Goal: Task Accomplishment & Management: Manage account settings

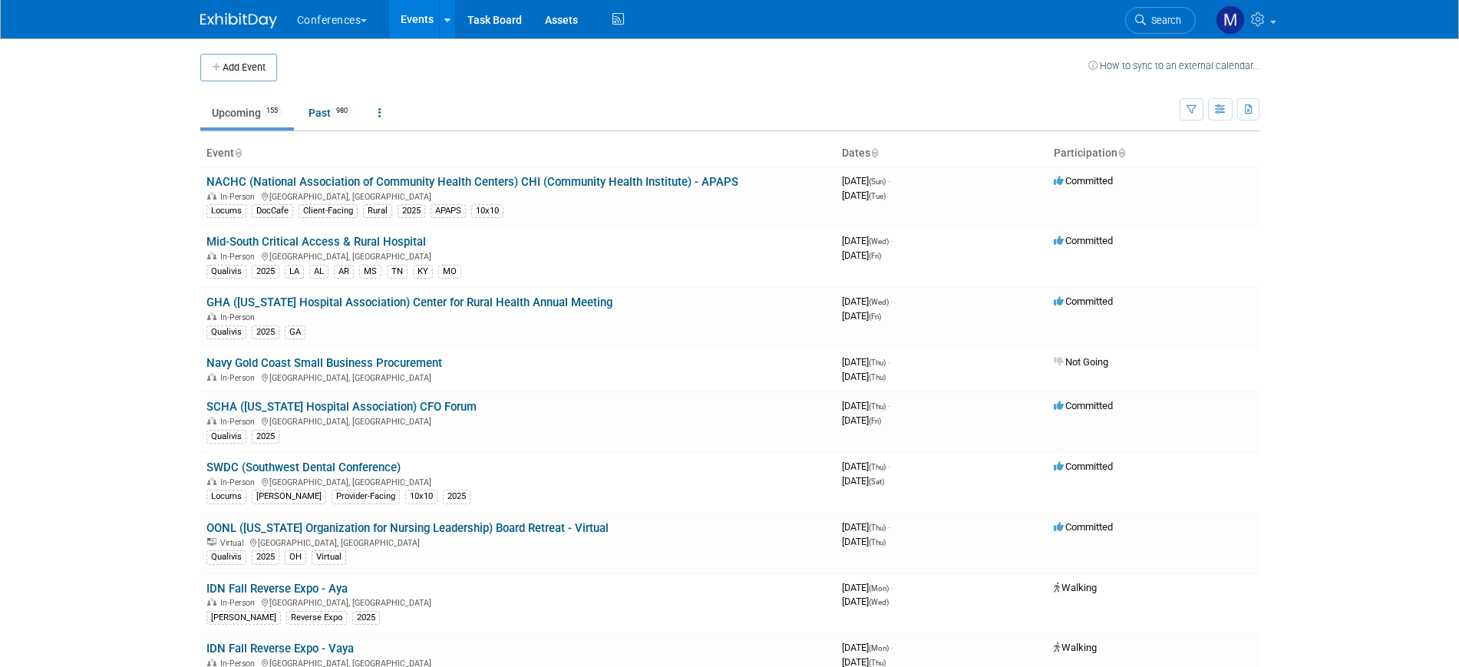
click at [1174, 18] on span "Search" at bounding box center [1163, 21] width 35 height 12
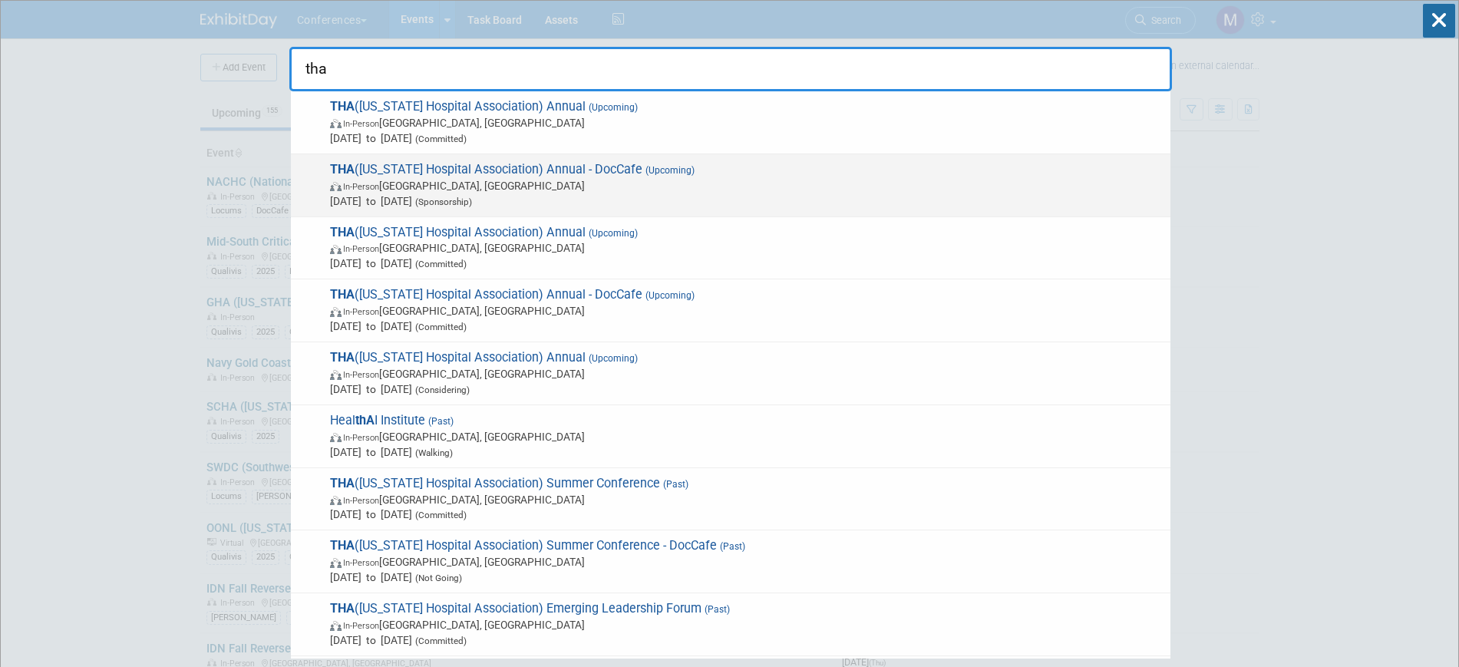
type input "tha"
click at [657, 195] on span "Sep 18, 2025 to Sep 19, 2025 (Sponsorship)" at bounding box center [746, 200] width 833 height 15
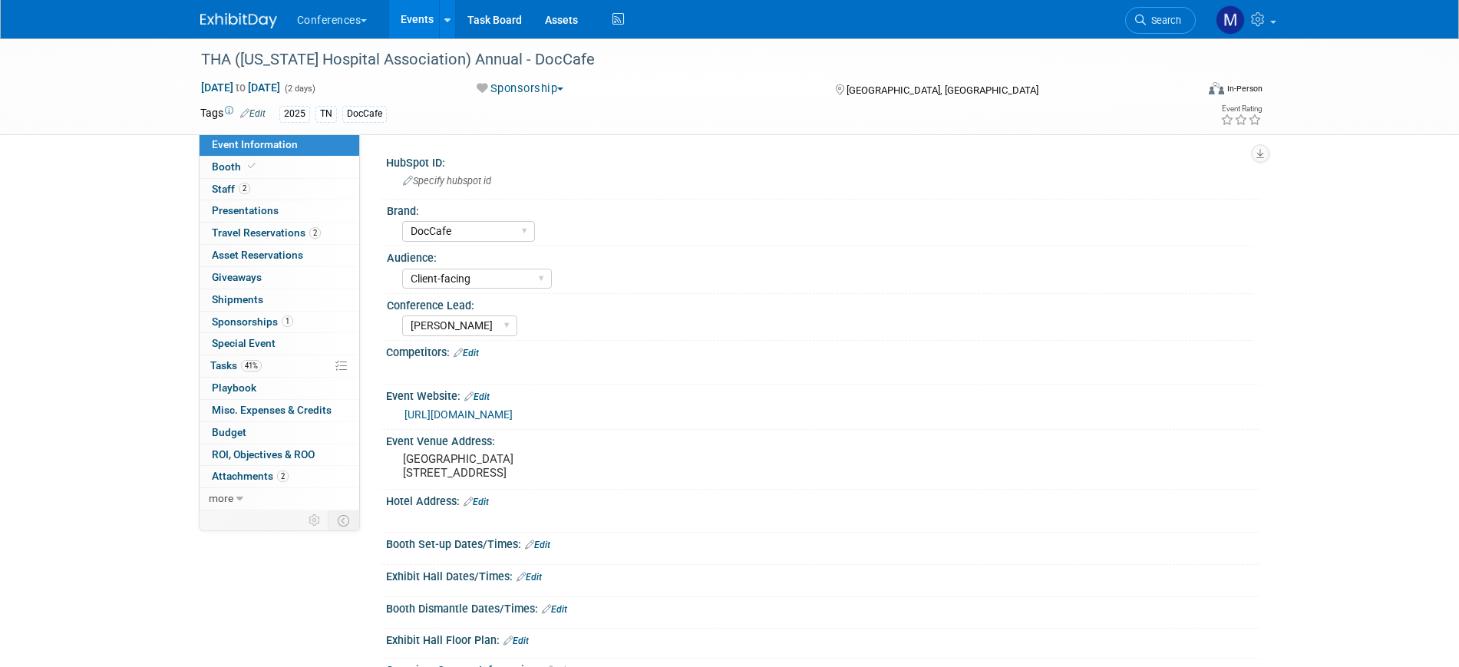
select select "DocCafe"
select select "Client-facing"
select select "[PERSON_NAME]"
click at [286, 235] on span "Travel Reservations 2" at bounding box center [266, 232] width 109 height 12
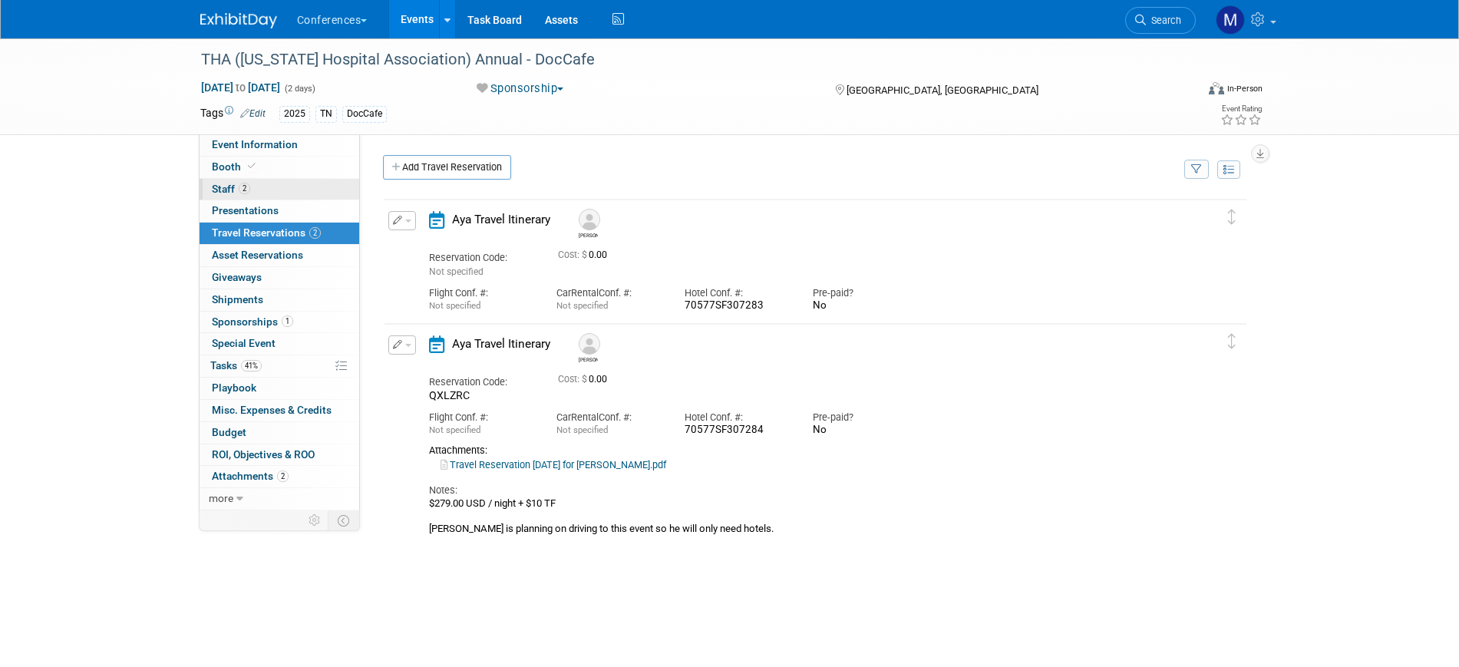
click at [264, 182] on link "2 Staff 2" at bounding box center [280, 189] width 160 height 21
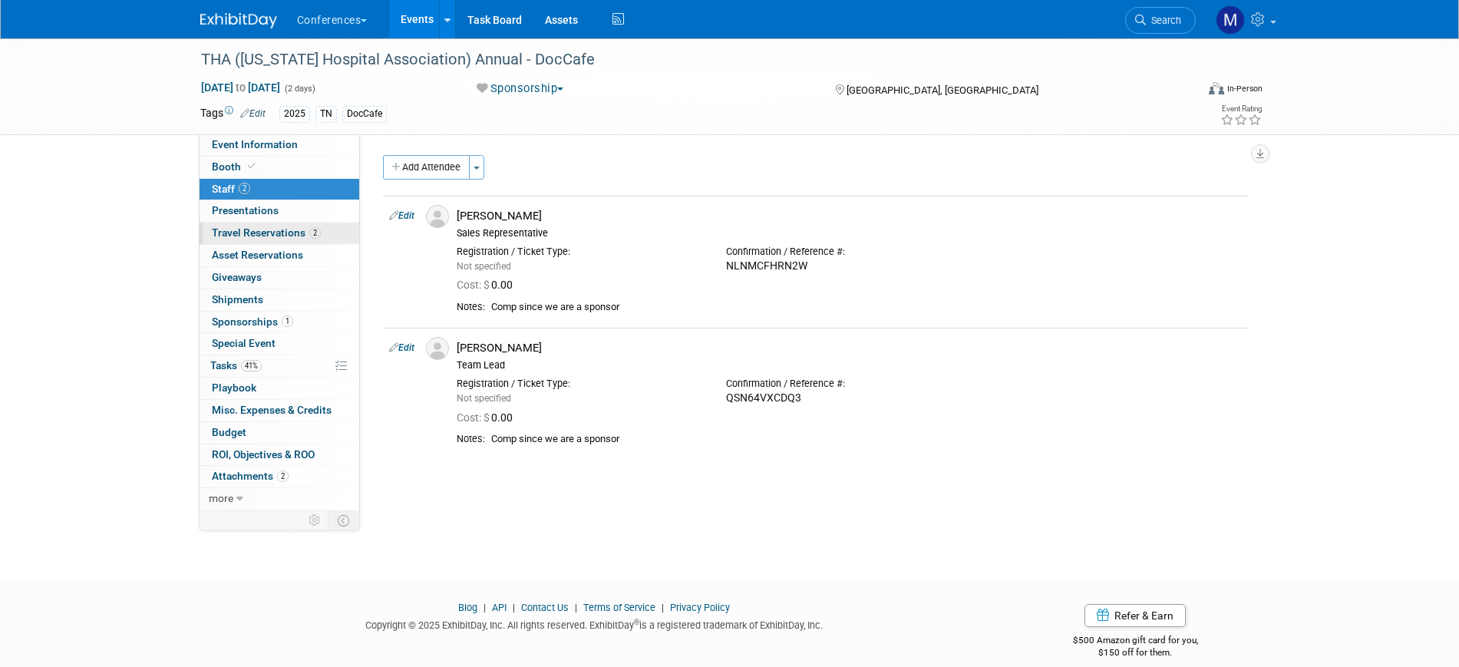
click at [279, 226] on span "Travel Reservations 2" at bounding box center [266, 232] width 109 height 12
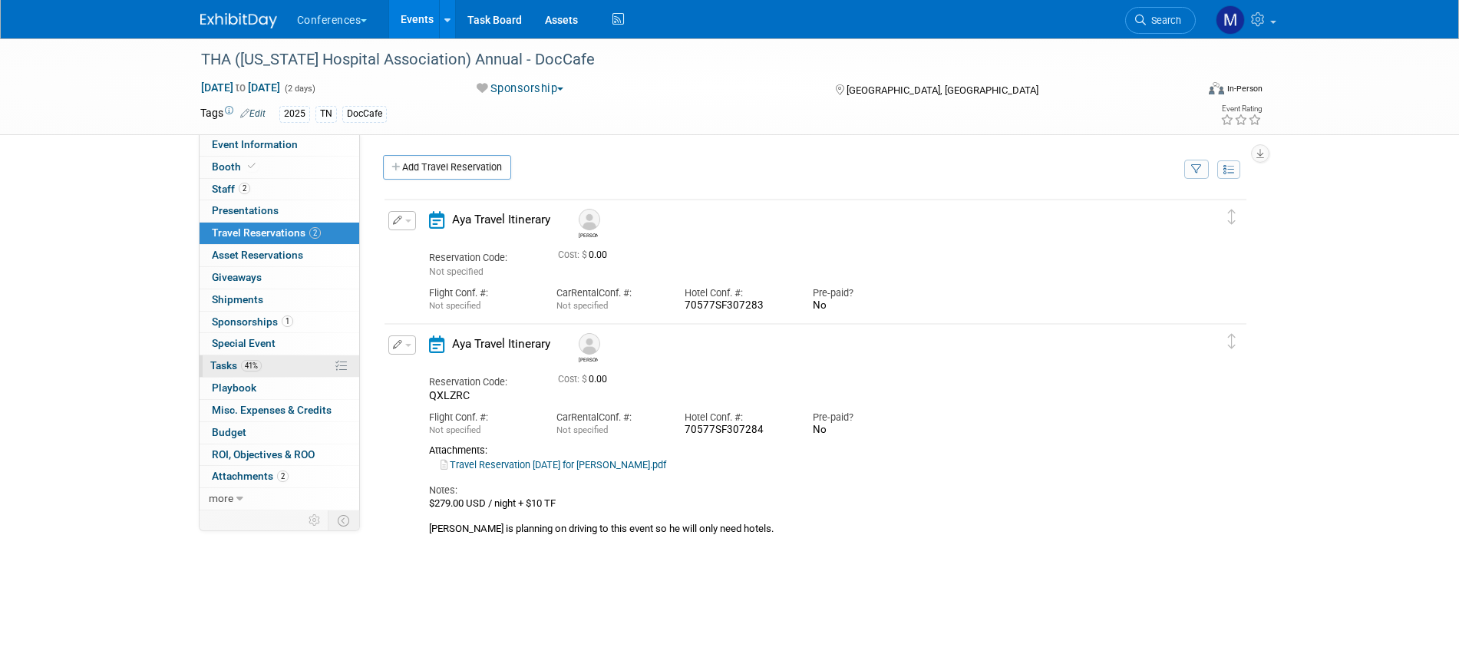
click at [255, 368] on span "41%" at bounding box center [251, 366] width 21 height 12
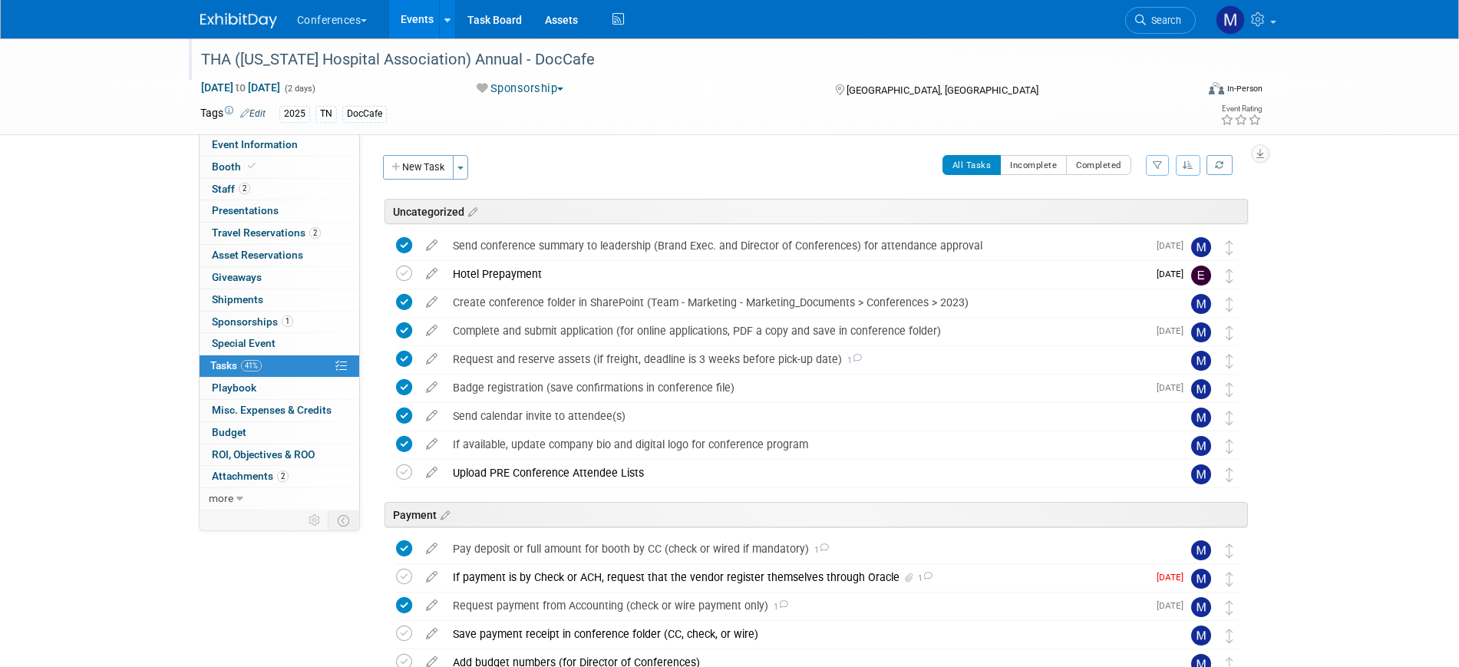
click at [373, 60] on div "THA ([US_STATE] Hospital Association) Annual - DocCafe" at bounding box center [684, 60] width 977 height 28
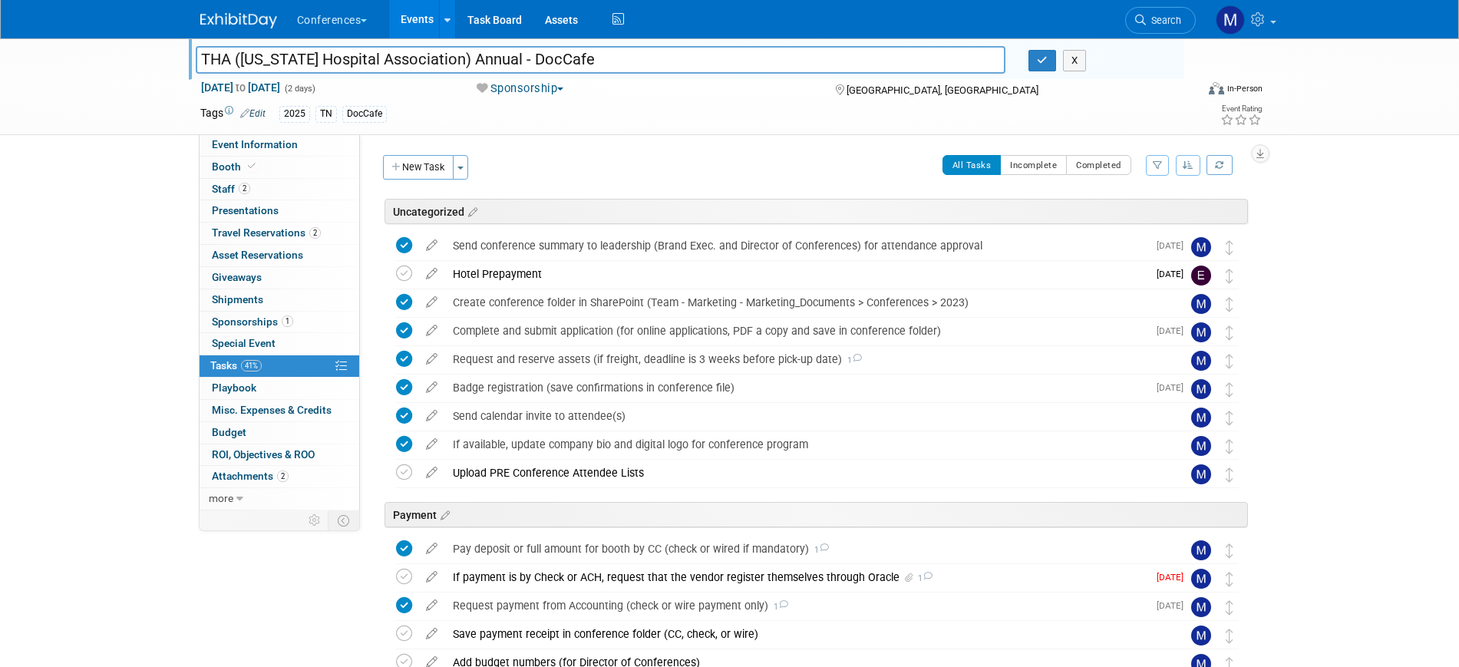
drag, startPoint x: 620, startPoint y: 57, endPoint x: 150, endPoint y: 7, distance: 472.4
click at [150, 7] on body "Conferences Explore: My Workspaces 2 Go to Workspace: Conferences Marketing Req…" at bounding box center [729, 333] width 1459 height 667
click at [1035, 59] on button "button" at bounding box center [1043, 60] width 28 height 21
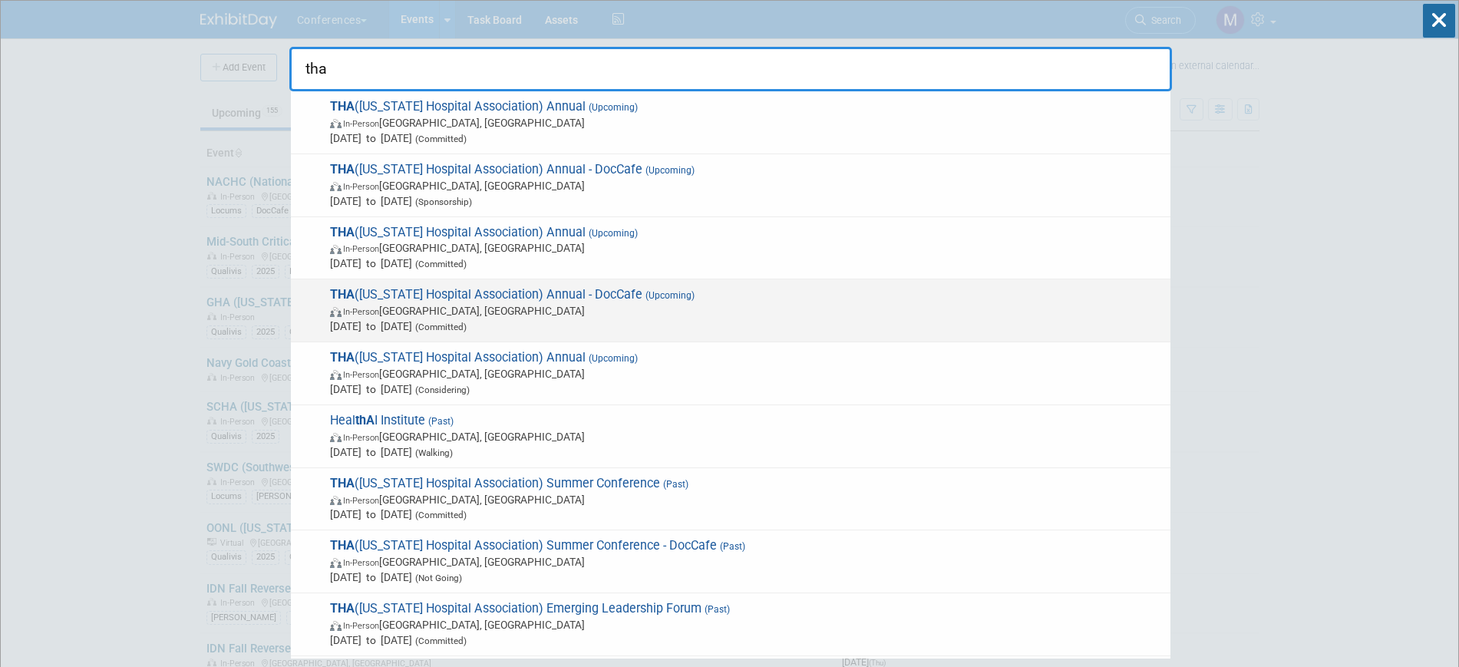
type input "tha"
click at [609, 319] on span "[DATE] to [DATE] (Committed)" at bounding box center [746, 326] width 833 height 15
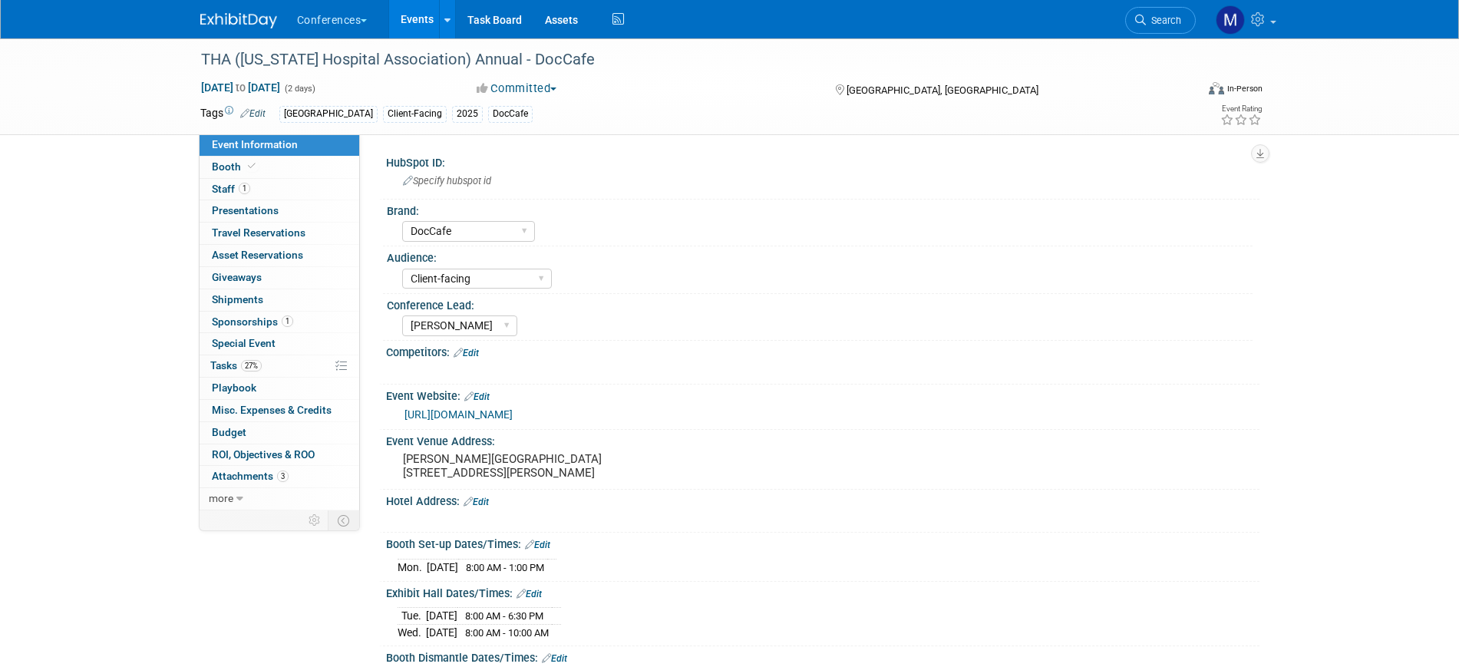
select select "DocCafe"
select select "Client-facing"
select select "[PERSON_NAME]"
click at [259, 195] on link "1 Staff 1" at bounding box center [280, 189] width 160 height 21
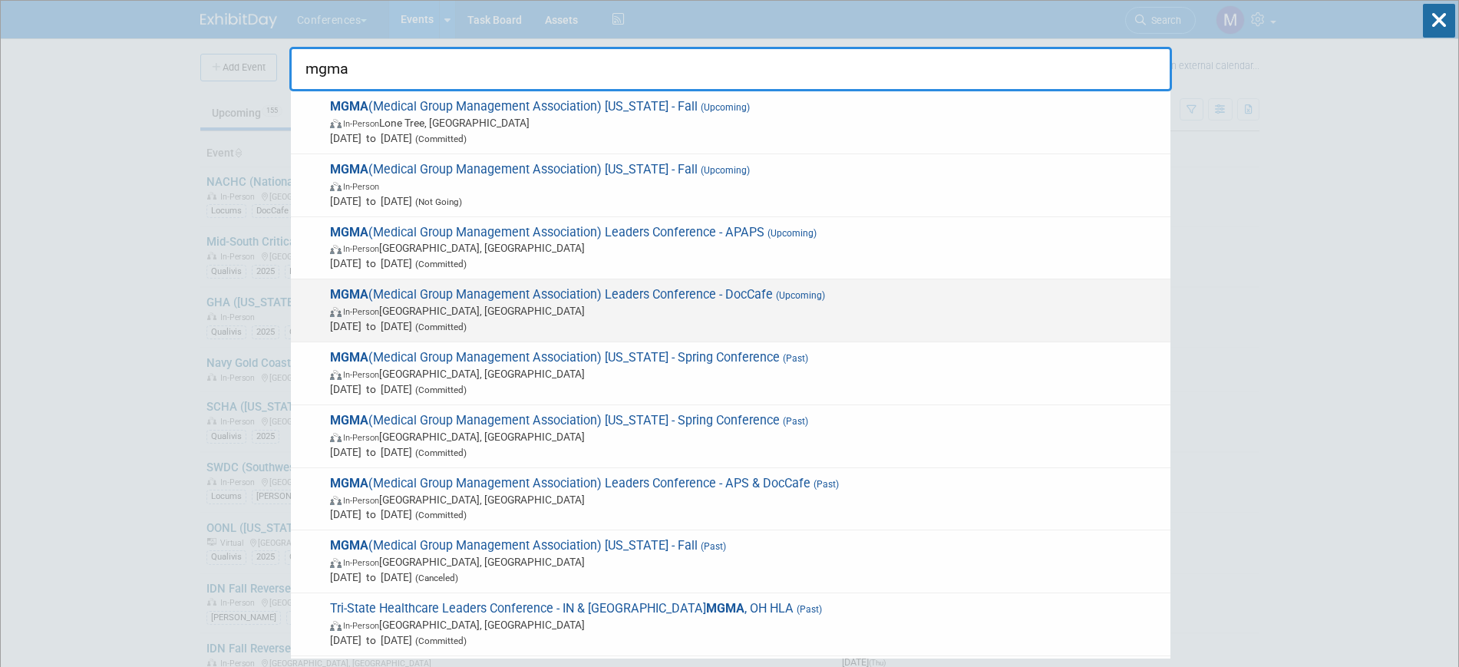
type input "mgma"
click at [797, 292] on span "(Upcoming)" at bounding box center [799, 295] width 52 height 11
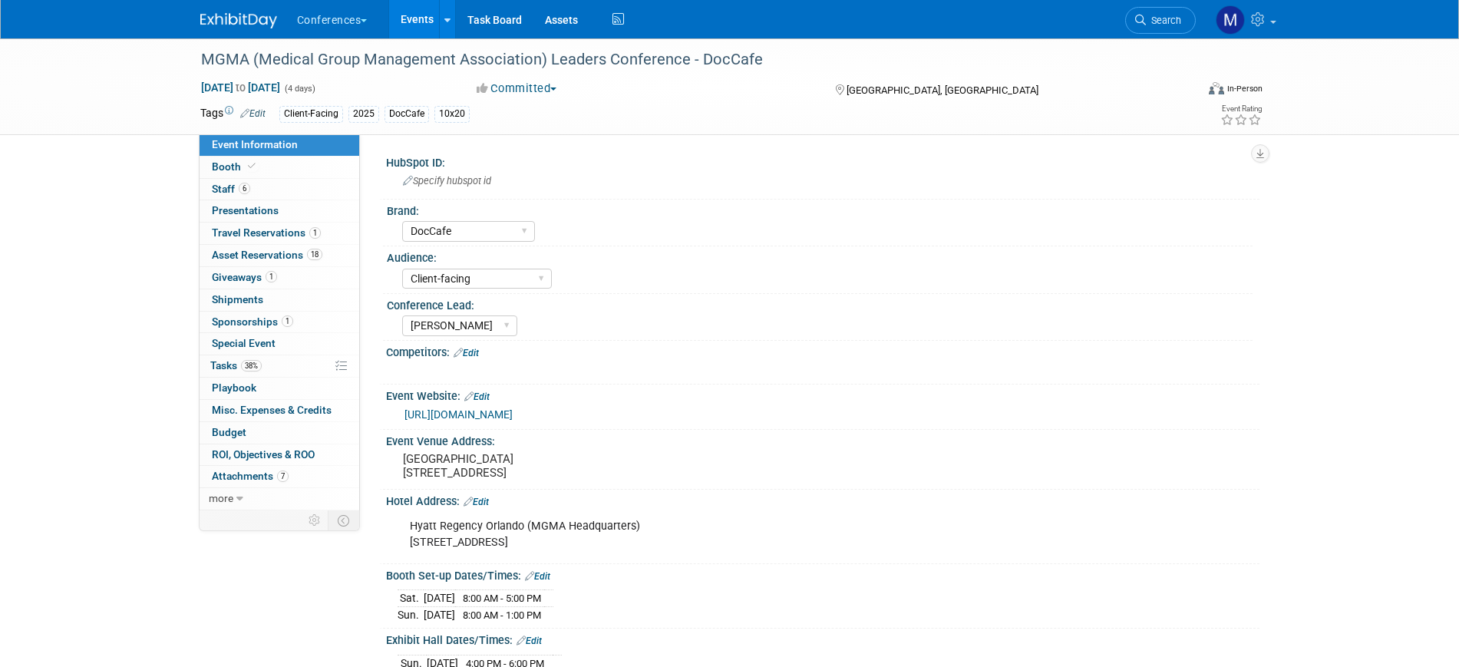
select select "DocCafe"
select select "Client-facing"
select select "[PERSON_NAME]"
click at [282, 176] on link "Booth" at bounding box center [280, 167] width 160 height 21
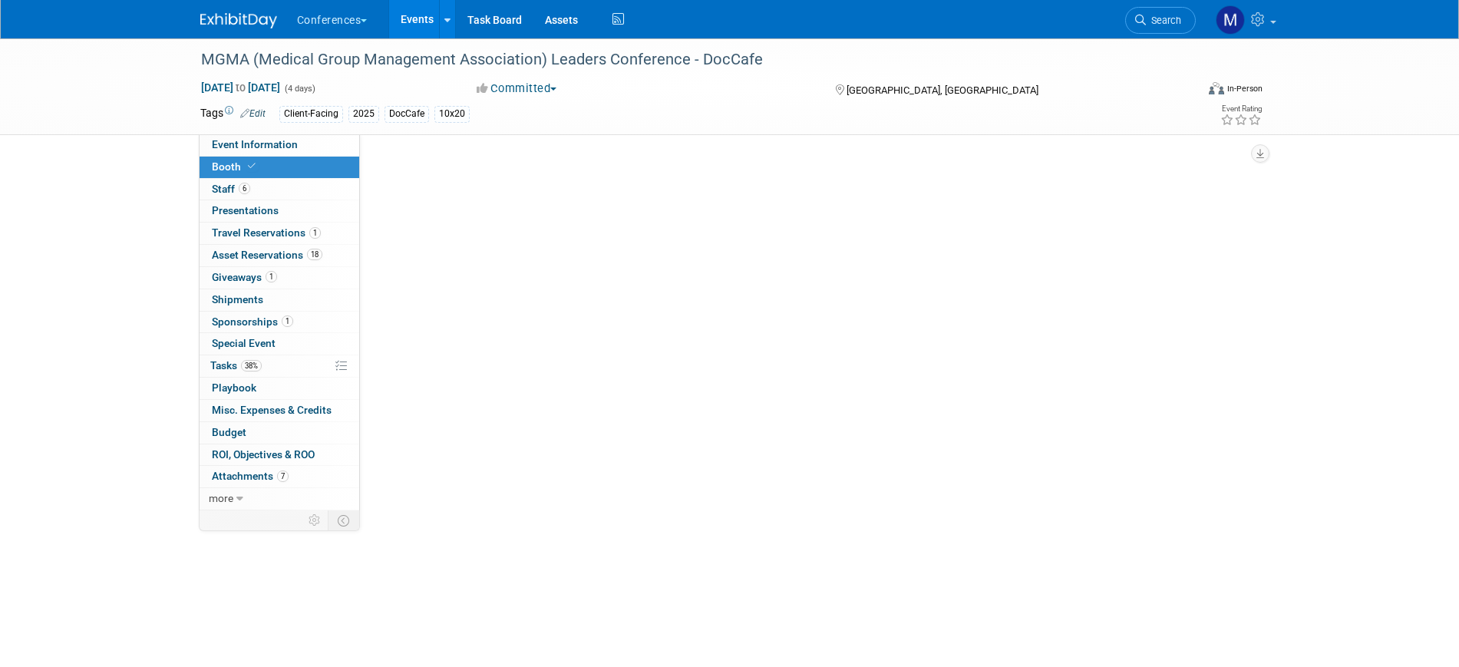
select select "10'x20'"
select select "Yes"
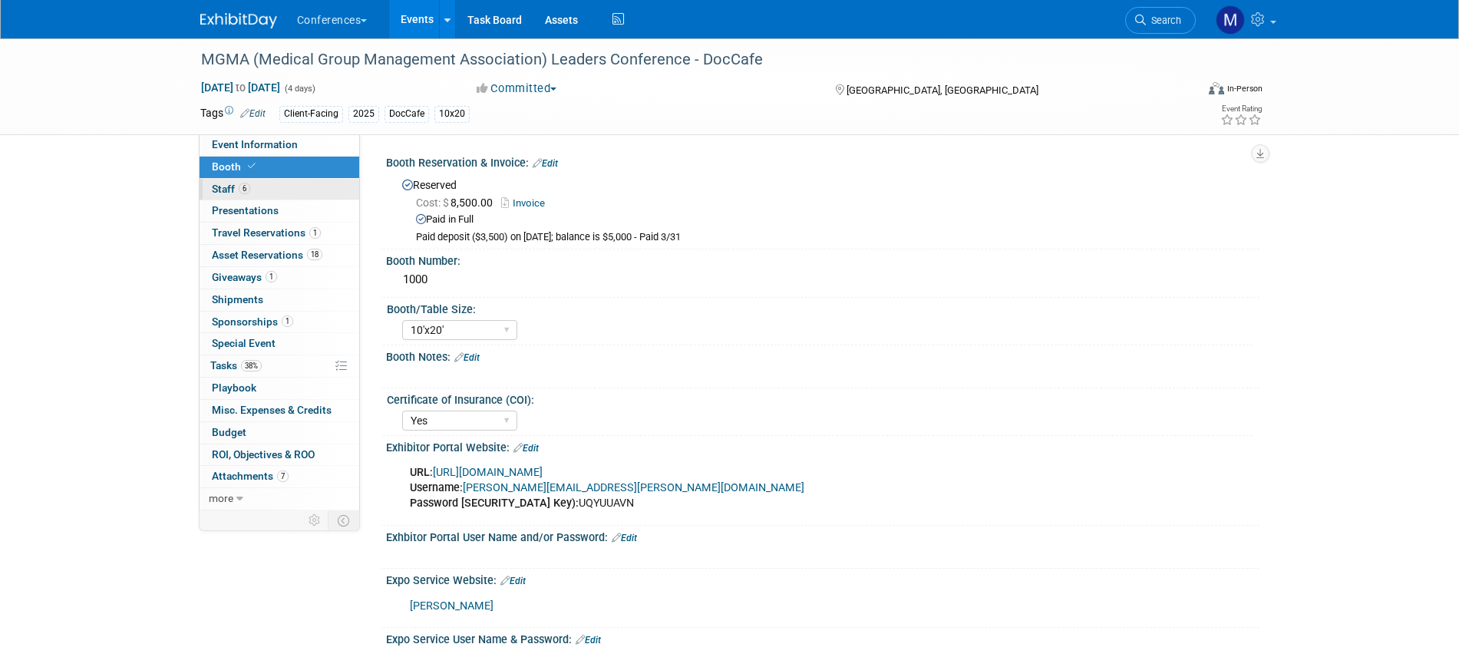
click at [282, 184] on link "6 Staff 6" at bounding box center [280, 189] width 160 height 21
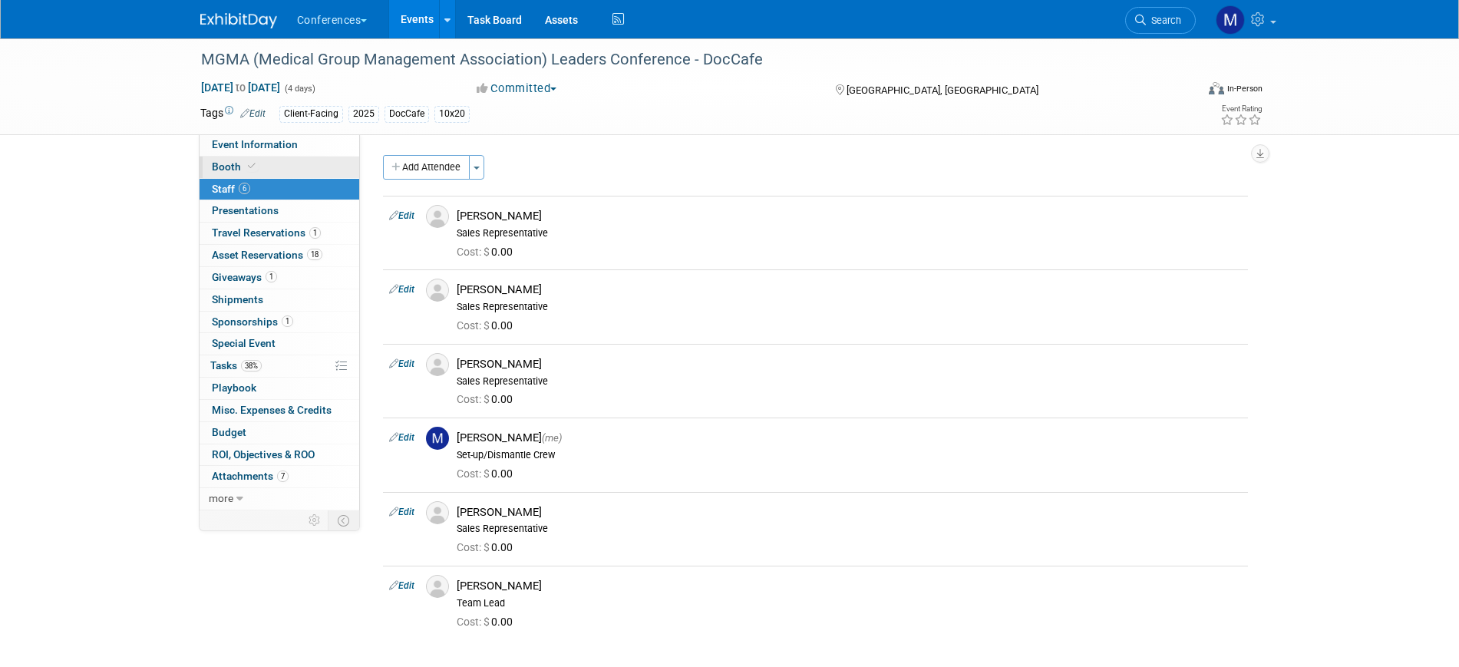
click at [270, 161] on link "Booth" at bounding box center [280, 167] width 160 height 21
select select "10'x20'"
select select "Yes"
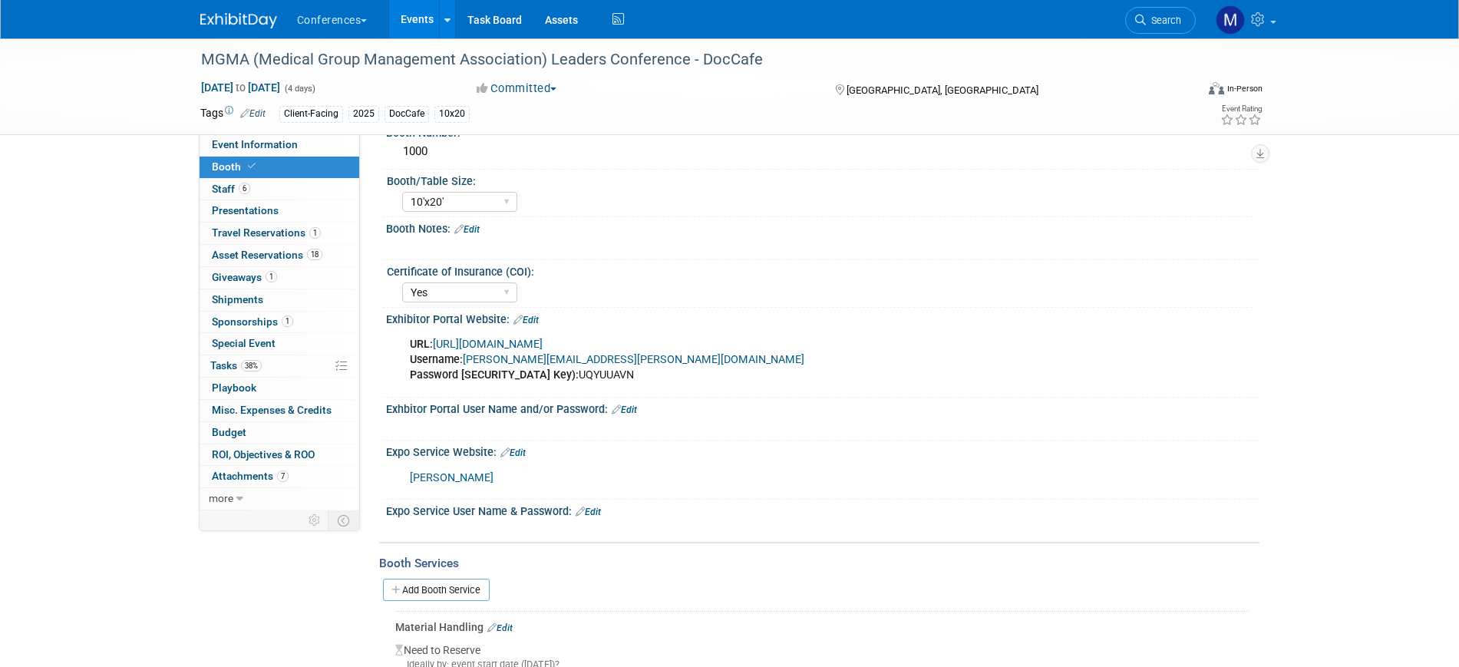
scroll to position [288, 0]
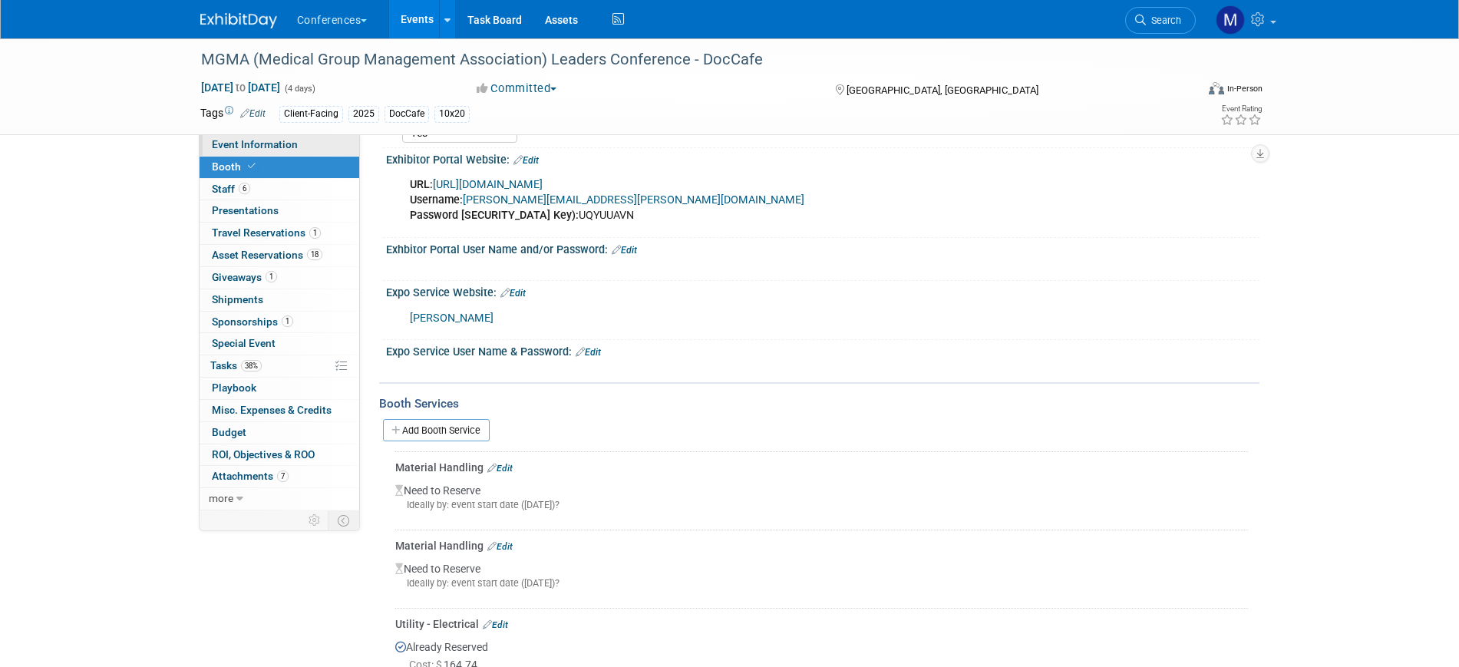
click at [269, 137] on link "Event Information" at bounding box center [280, 144] width 160 height 21
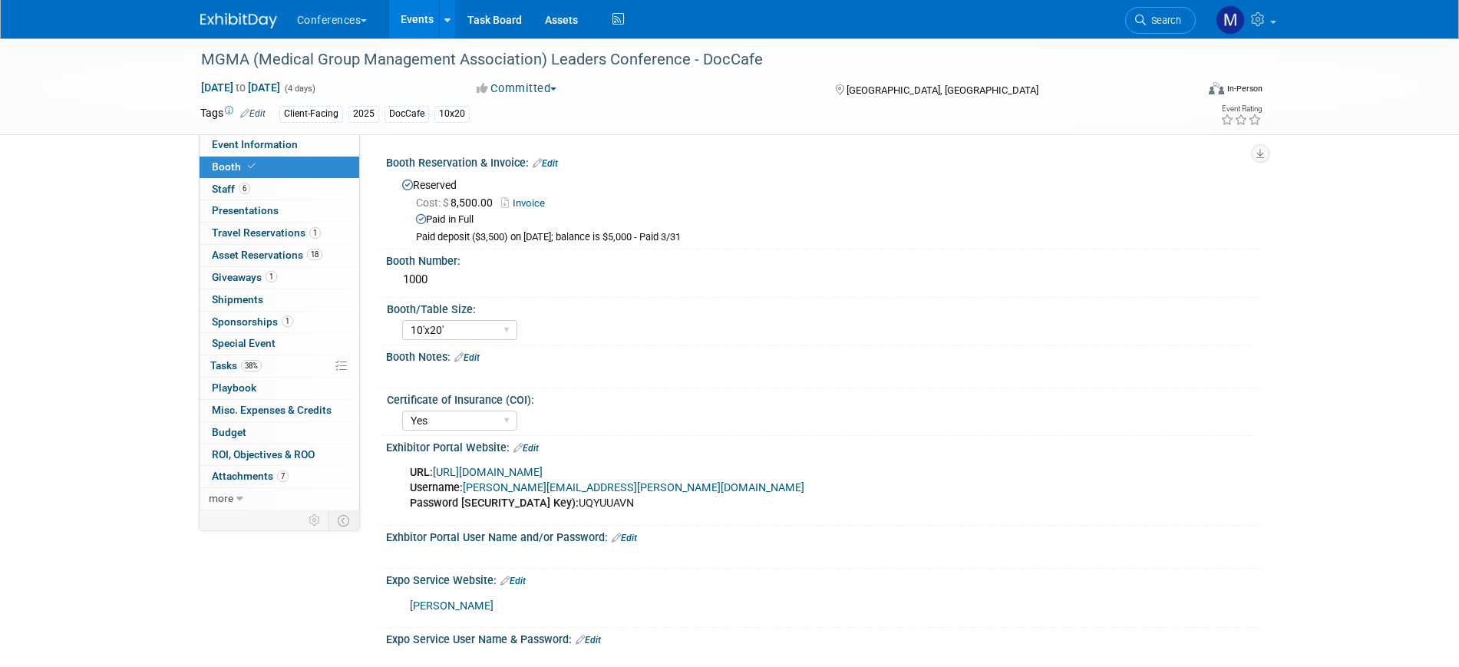
select select "DocCafe"
select select "Client-facing"
select select "Marygrace"
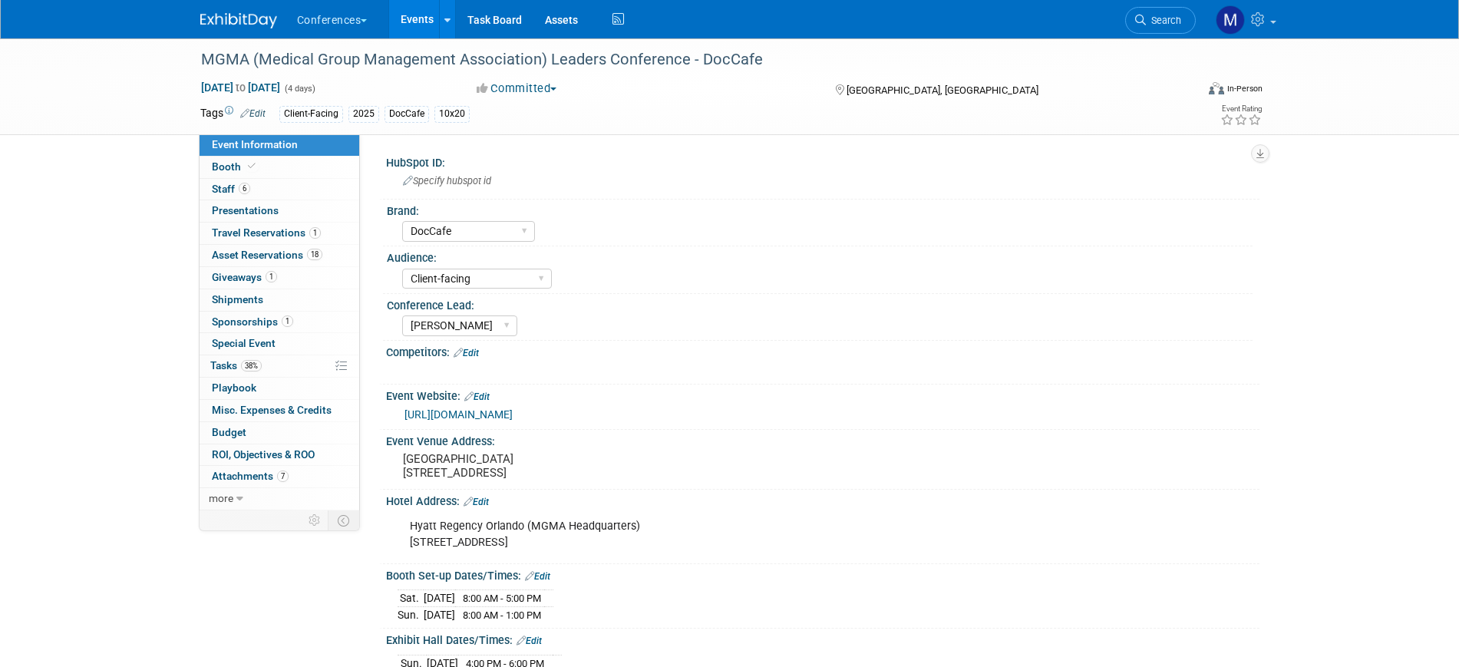
click at [66, 248] on div "MGMA (Medical Group Management Association) Leaders Conference - DocCafe Sep 28…" at bounding box center [729, 610] width 1459 height 1144
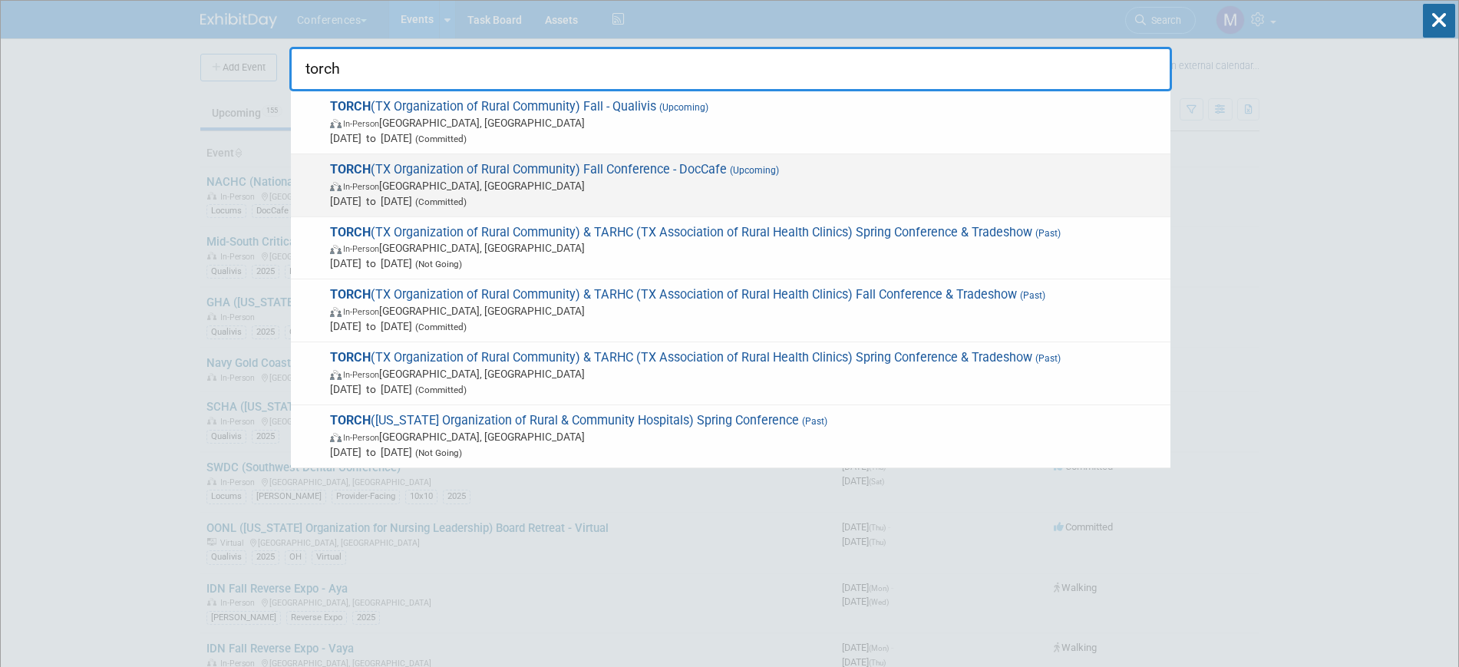
type input "torch"
click at [446, 178] on span "In-Person Austin, TX" at bounding box center [746, 185] width 833 height 15
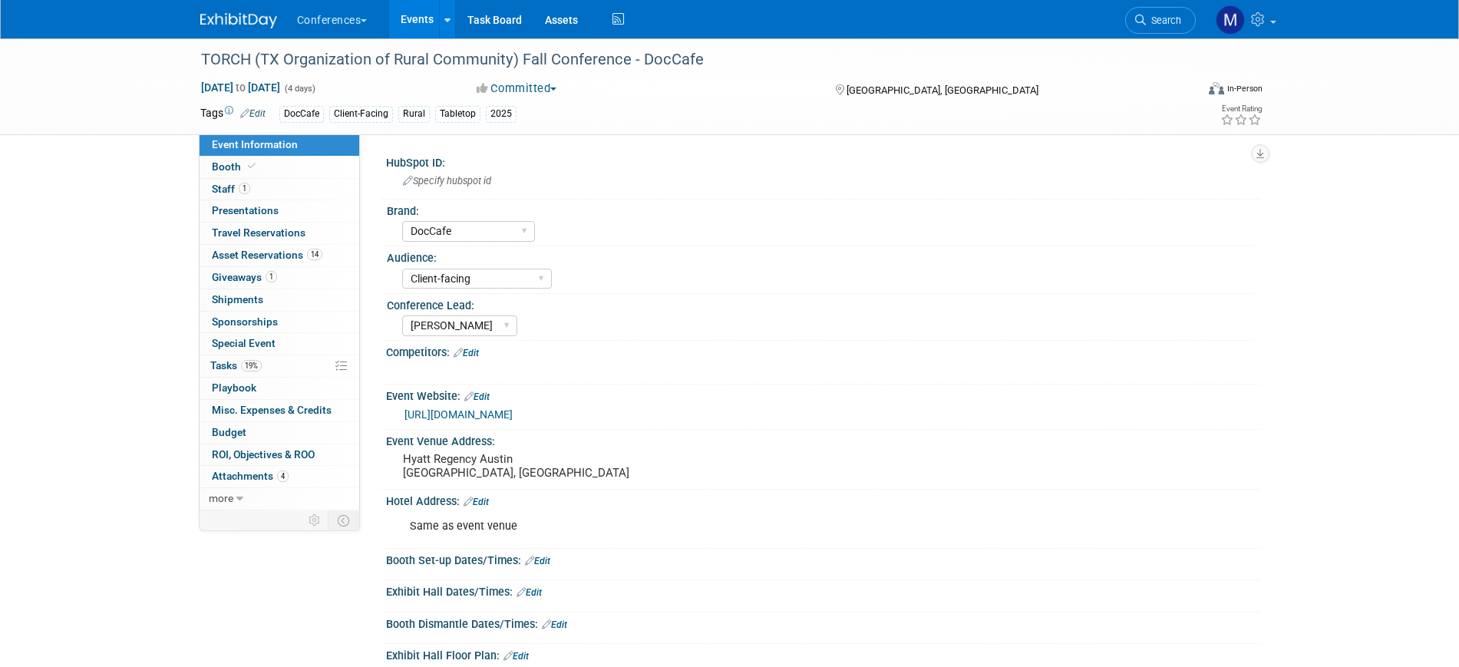
select select "DocCafe"
select select "Client-facing"
select select "[PERSON_NAME]"
click at [309, 198] on link "1 Staff 1" at bounding box center [280, 189] width 160 height 21
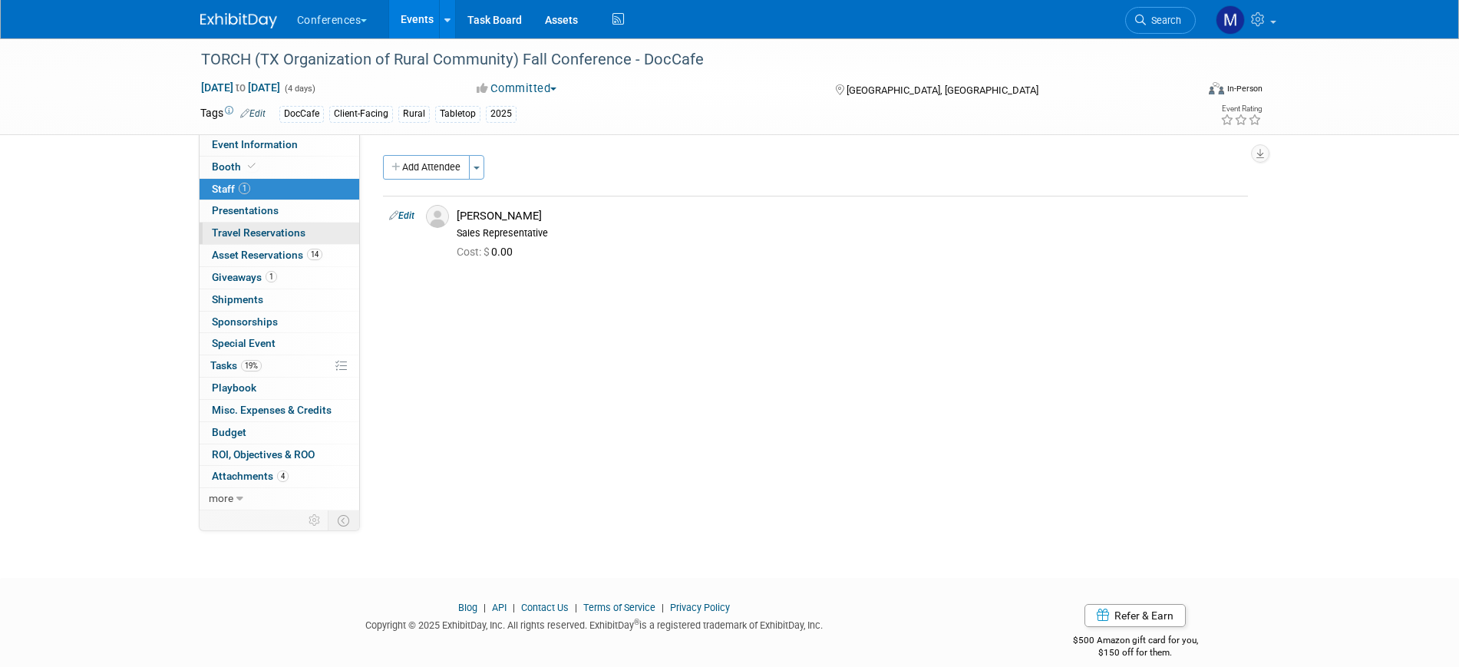
click at [266, 233] on span "Travel Reservations 0" at bounding box center [259, 232] width 94 height 12
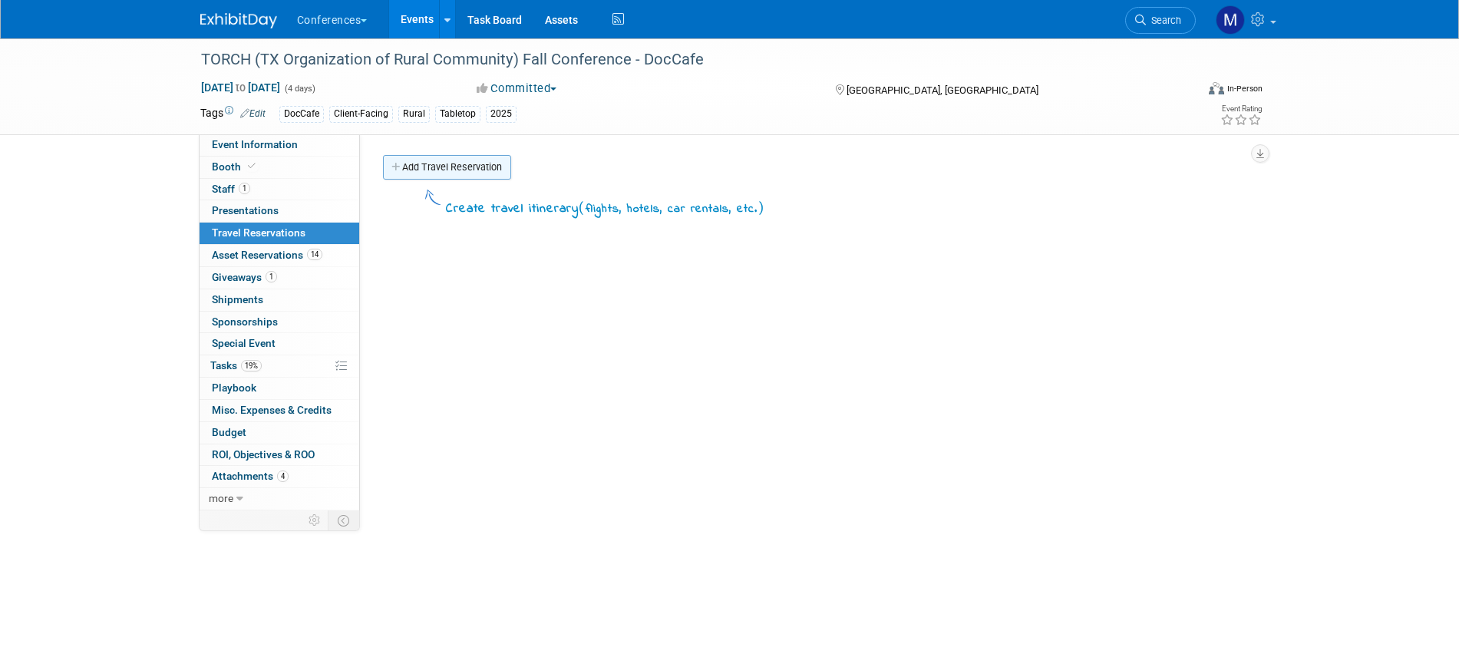
click at [423, 162] on link "Add Travel Reservation" at bounding box center [447, 167] width 128 height 25
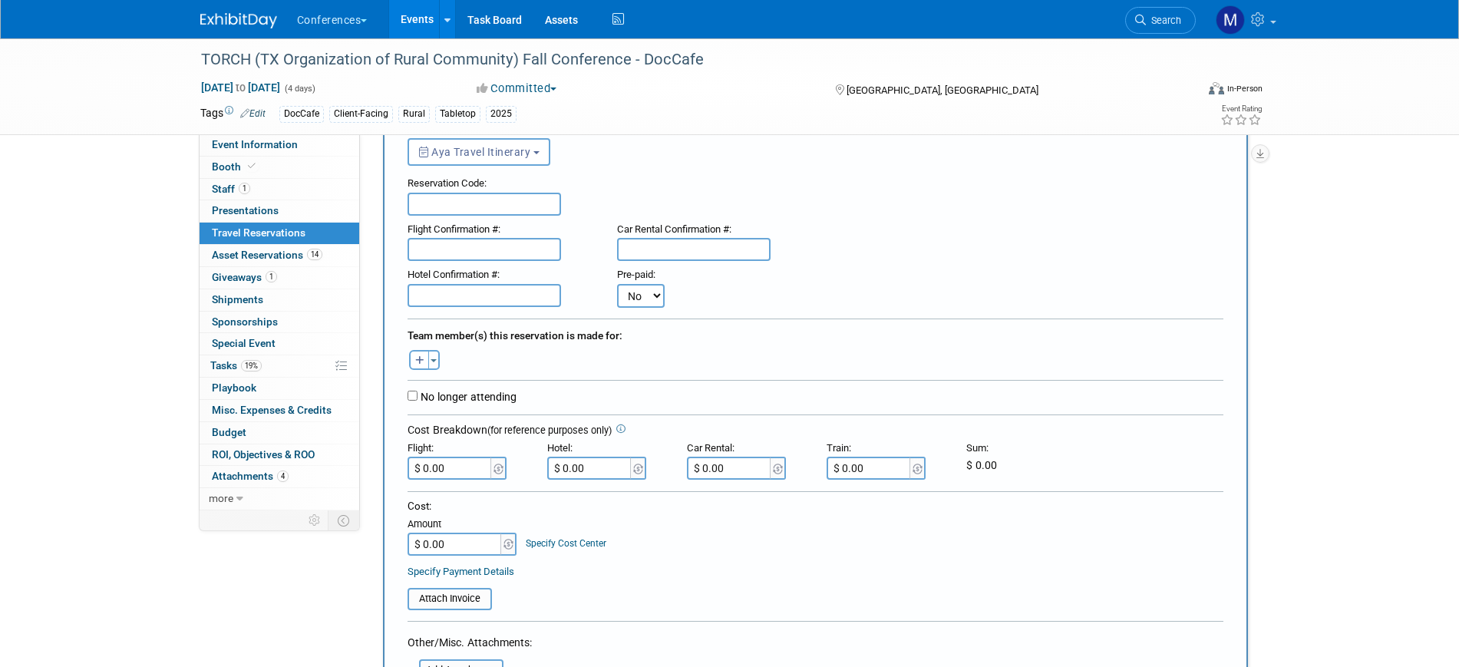
scroll to position [192, 0]
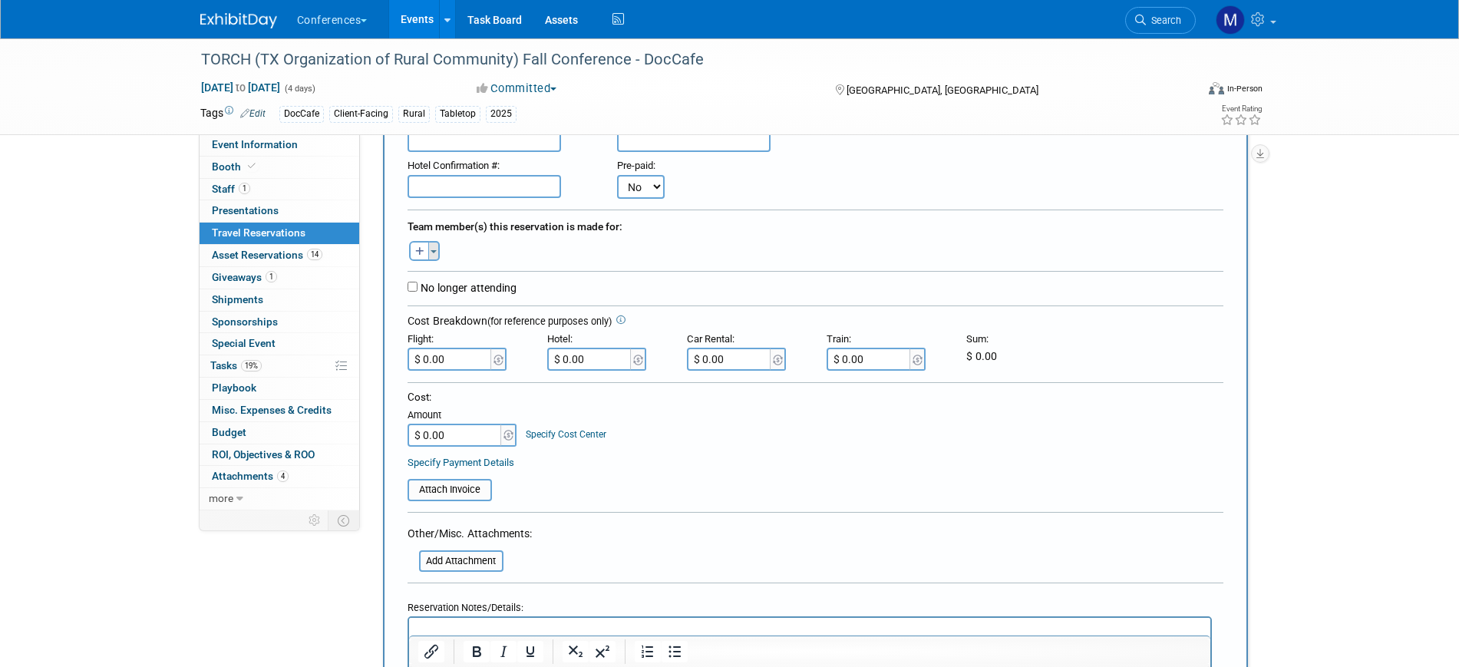
click at [431, 256] on button "Toggle Dropdown" at bounding box center [434, 251] width 12 height 20
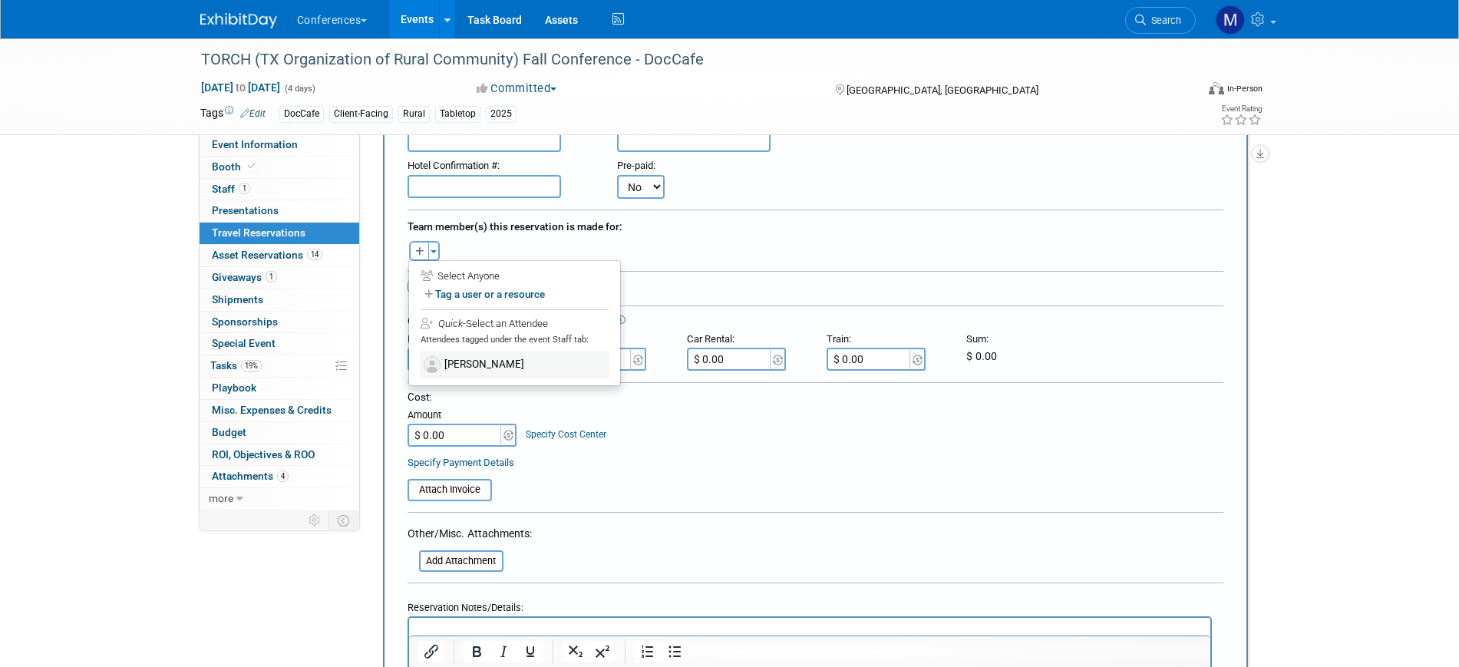
click at [470, 367] on label "[PERSON_NAME]" at bounding box center [515, 365] width 190 height 28
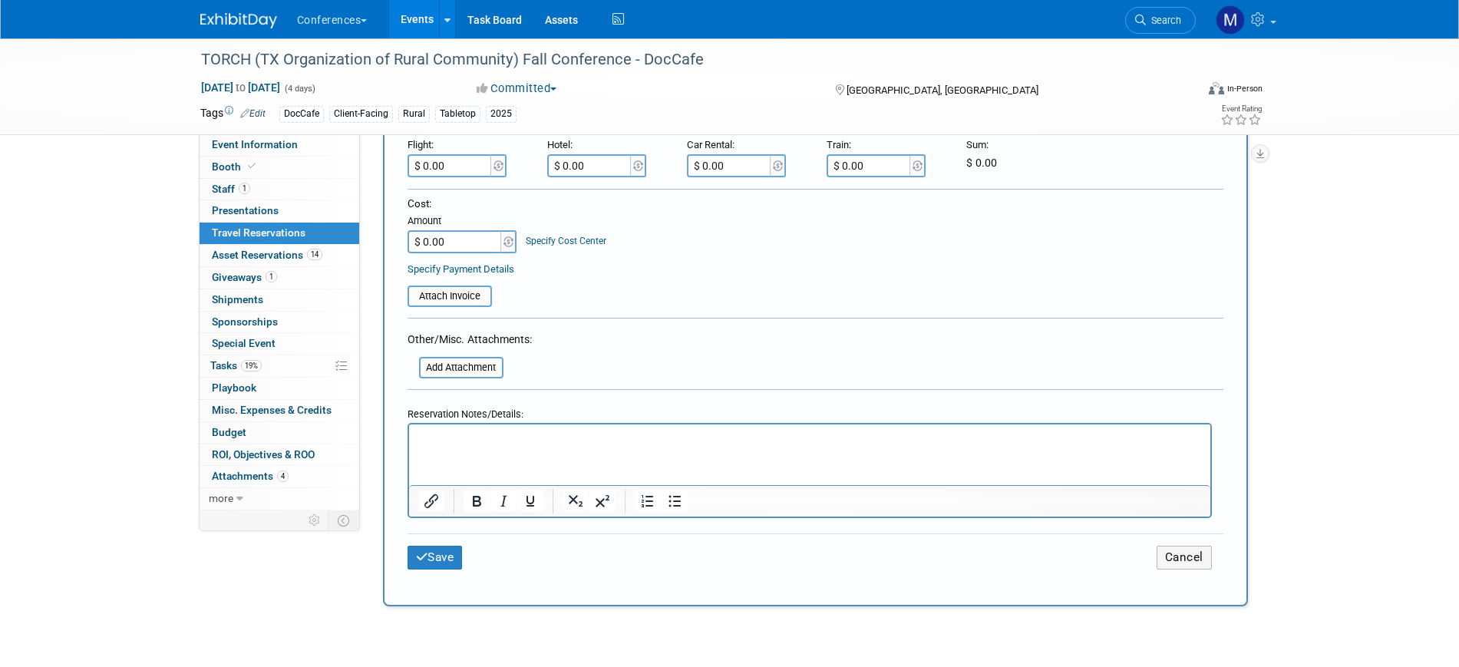
scroll to position [480, 0]
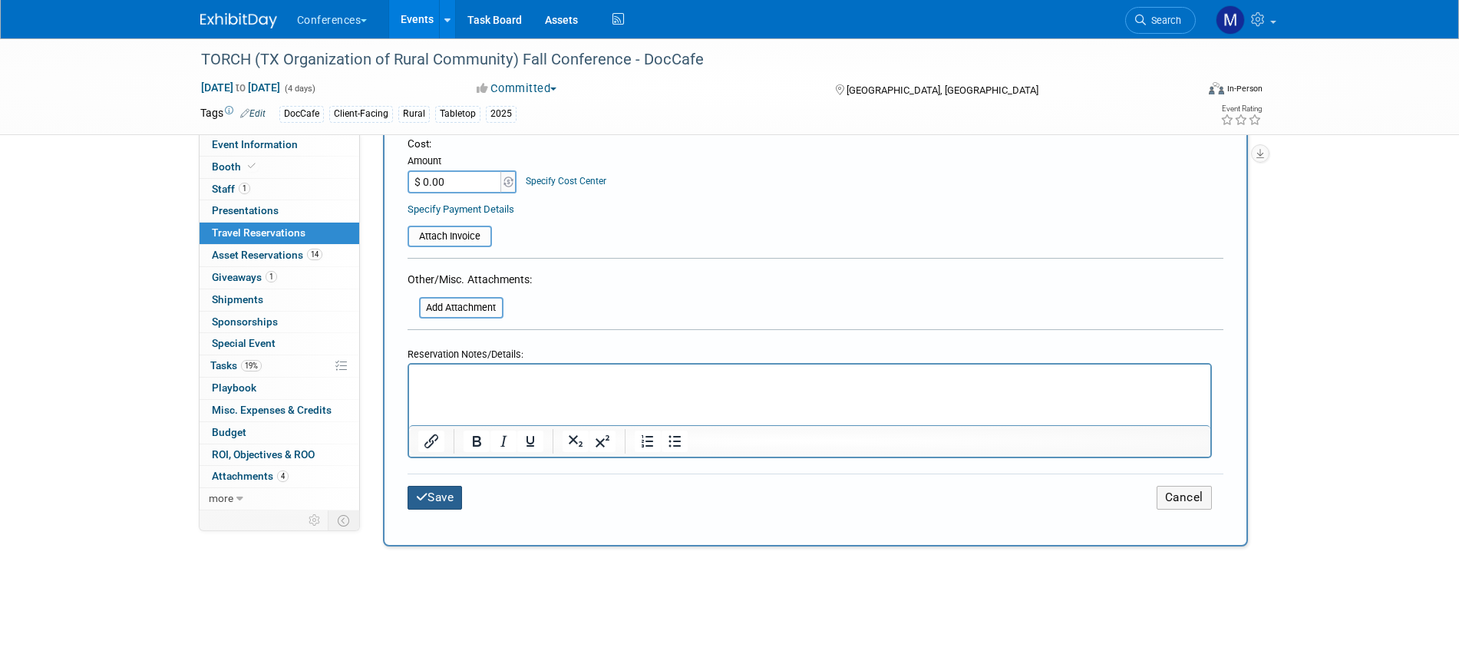
click at [451, 486] on button "Save" at bounding box center [435, 498] width 55 height 24
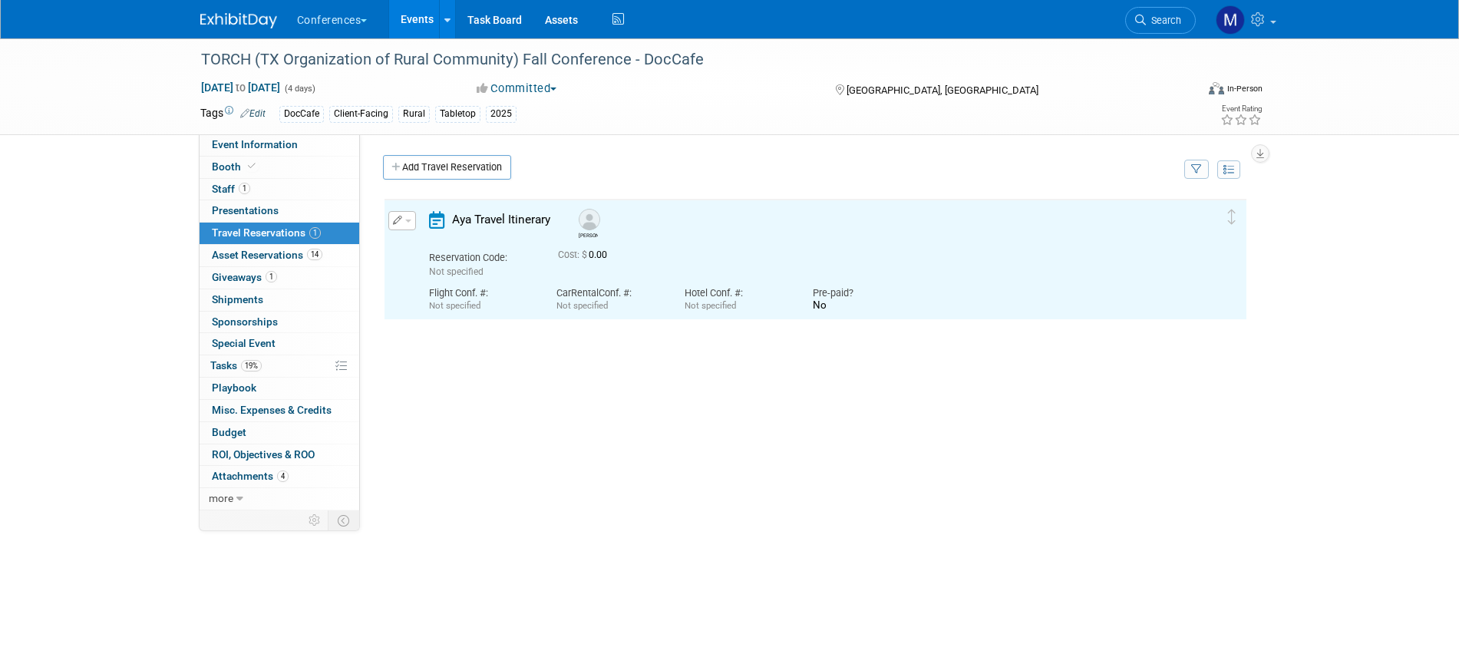
scroll to position [0, 0]
click at [250, 366] on span "19%" at bounding box center [251, 366] width 21 height 12
